Goal: Task Accomplishment & Management: Use online tool/utility

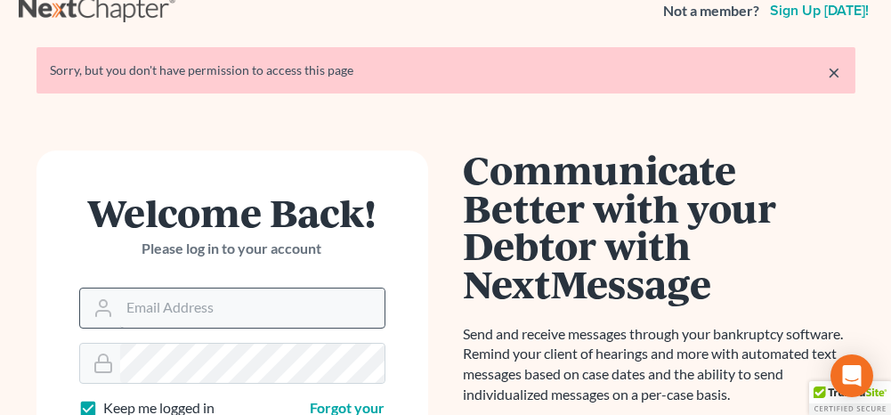
scroll to position [178, 0]
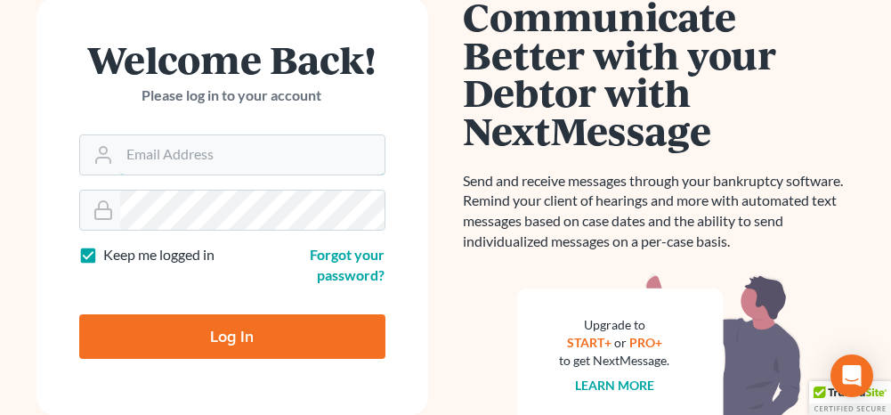
type input "[PERSON_NAME][EMAIL_ADDRESS][DOMAIN_NAME]"
click at [242, 339] on input "Log In" at bounding box center [232, 336] width 306 height 45
type input "Thinking..."
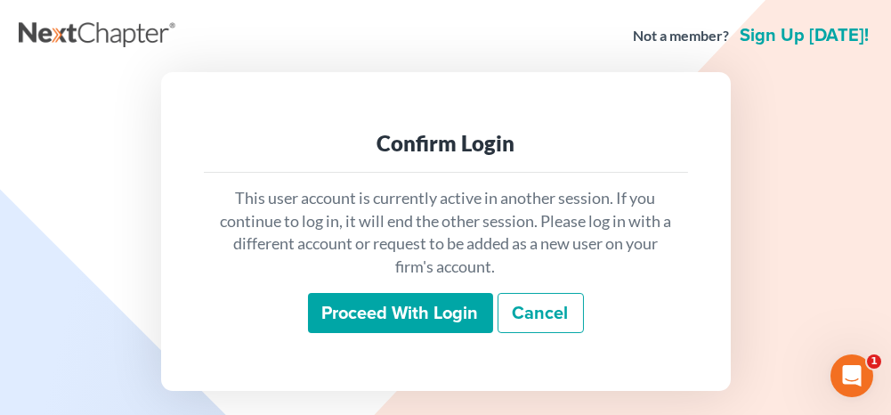
click at [390, 318] on input "Proceed with login" at bounding box center [400, 313] width 185 height 41
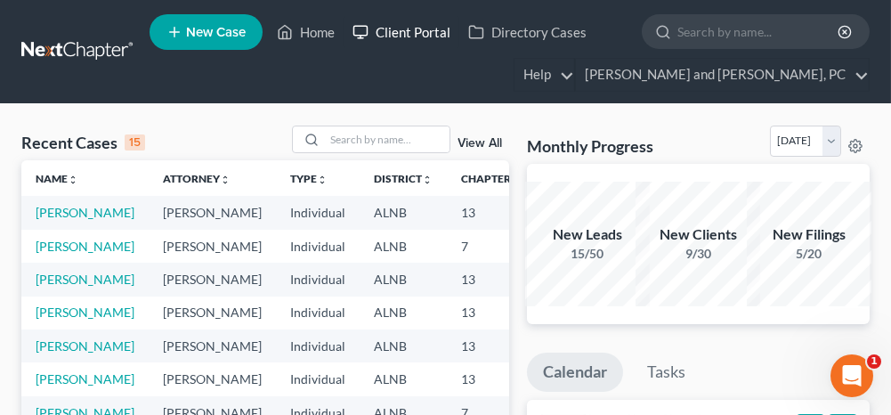
click at [396, 29] on link "Client Portal" at bounding box center [402, 32] width 116 height 32
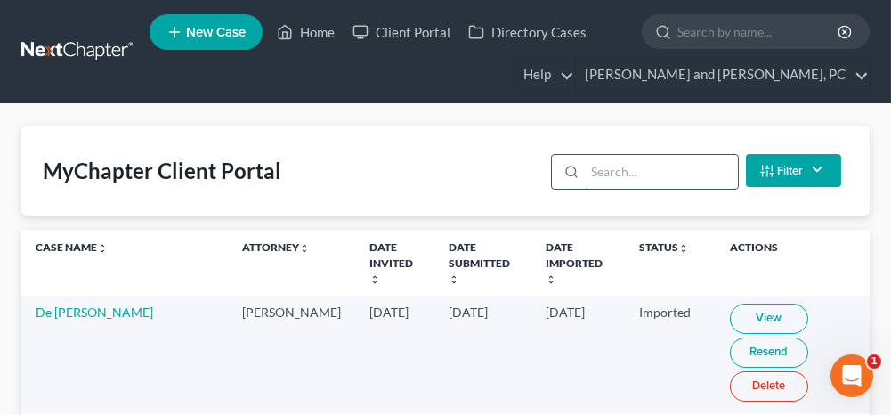
click at [653, 159] on input "search" at bounding box center [661, 172] width 152 height 34
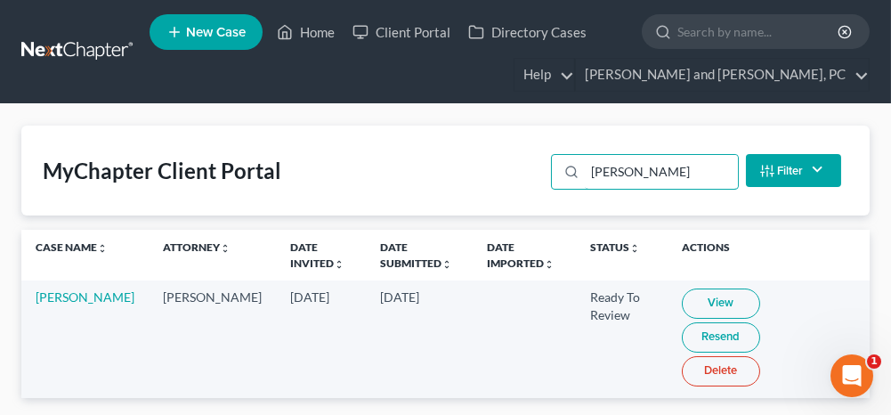
type input "[PERSON_NAME]"
click at [711, 298] on link "View" at bounding box center [721, 304] width 78 height 30
click at [319, 30] on link "Home" at bounding box center [306, 32] width 76 height 32
